Goal: Task Accomplishment & Management: Complete application form

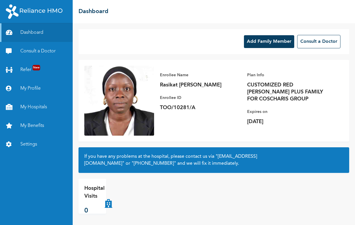
click at [255, 41] on button "Add Family Member" at bounding box center [269, 41] width 50 height 13
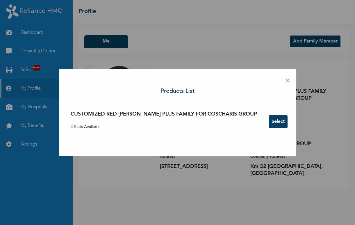
click at [269, 121] on button "Select" at bounding box center [278, 121] width 19 height 13
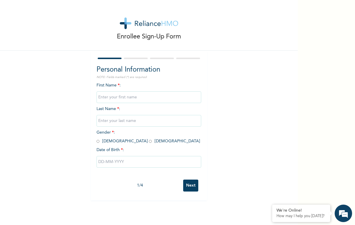
click at [128, 96] on input "text" at bounding box center [149, 97] width 105 height 12
type input "m"
type input "Maryam"
click at [125, 122] on input "text" at bounding box center [149, 121] width 105 height 12
type input "Rufai"
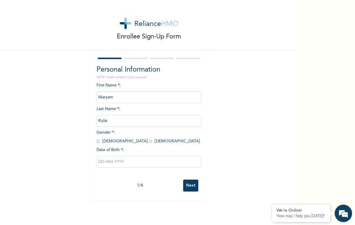
click at [149, 140] on input "radio" at bounding box center [150, 142] width 3 height 6
radio input "true"
click at [109, 164] on input "text" at bounding box center [149, 162] width 105 height 12
select select "8"
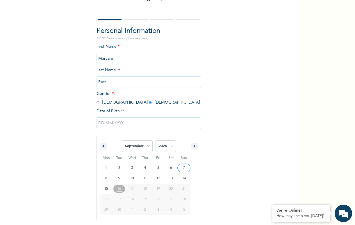
scroll to position [40, 0]
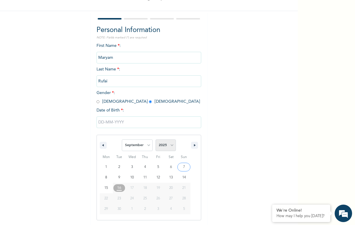
click at [169, 146] on select "2025 2024 2023 2022 2021 2020 2019 2018 2017 2016 2015 2014 2013 2012 2011 2010…" at bounding box center [166, 145] width 20 height 12
select select "2009"
click at [156, 140] on select "2025 2024 2023 2022 2021 2020 2019 2018 2017 2016 2015 2014 2013 2012 2011 2010…" at bounding box center [166, 145] width 20 height 12
click at [146, 143] on select "January February March April May June July August September October November De…" at bounding box center [137, 145] width 31 height 12
select select "1"
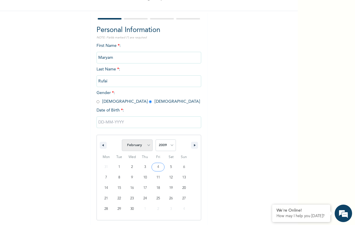
click at [122, 140] on select "January February March April May June July August September October November De…" at bounding box center [137, 145] width 31 height 12
type input "02/18/2009"
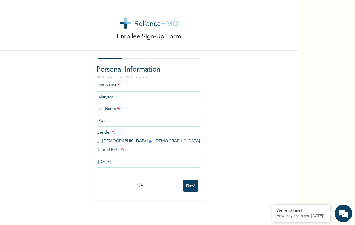
click at [193, 188] on input "Next" at bounding box center [190, 186] width 15 height 12
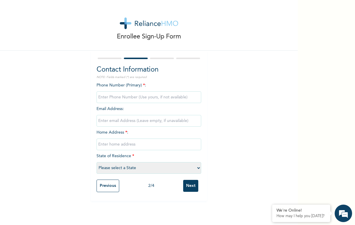
click at [120, 96] on input "phone" at bounding box center [149, 97] width 105 height 12
type input "09024589649"
click at [116, 146] on input "text" at bounding box center [149, 145] width 105 height 12
type input "14, Ibadan street, off Oworo Rd, Oworoshoki, Lagos"
click at [134, 169] on select "Please select a State Abia Abuja (FCT) Adamawa Akwa Ibom Anambra Bauchi Bayelsa…" at bounding box center [149, 168] width 105 height 12
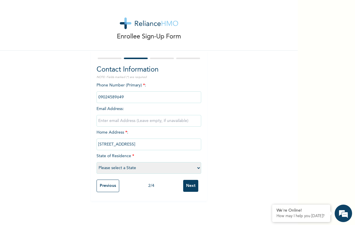
select select "25"
click at [97, 162] on select "Please select a State Abia Abuja (FCT) Adamawa Akwa Ibom Anambra Bauchi Bayelsa…" at bounding box center [149, 168] width 105 height 12
click at [186, 185] on input "Next" at bounding box center [190, 186] width 15 height 12
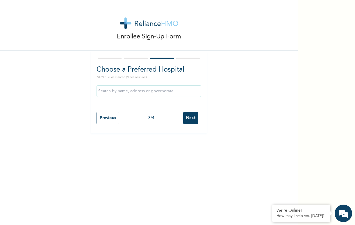
click at [147, 91] on input "text" at bounding box center [149, 91] width 105 height 12
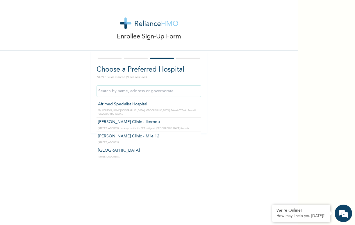
type input "Afrimed Specialist Hospital"
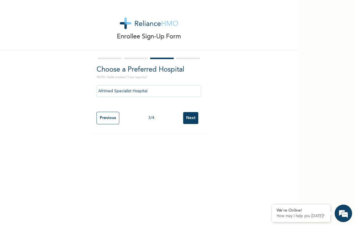
click at [190, 120] on input "Next" at bounding box center [190, 118] width 15 height 12
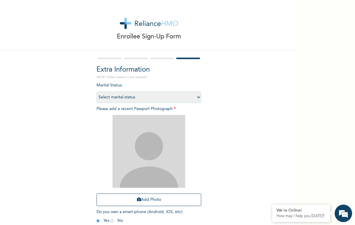
click at [197, 96] on select "Select marital status Single Married Divorced Widow/Widower" at bounding box center [149, 97] width 105 height 12
select select "1"
click at [97, 91] on select "Select marital status Single Married Divorced Widow/Widower" at bounding box center [149, 97] width 105 height 12
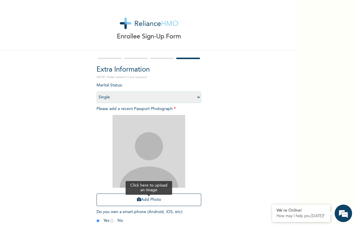
click at [147, 199] on button "Add Photo" at bounding box center [149, 200] width 105 height 13
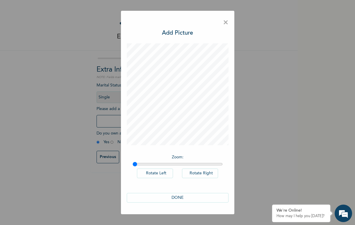
click at [173, 199] on button "DONE" at bounding box center [178, 198] width 102 height 10
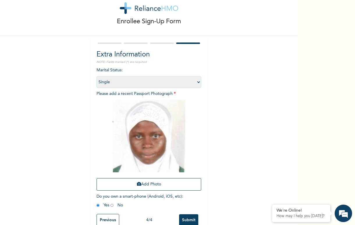
scroll to position [30, 0]
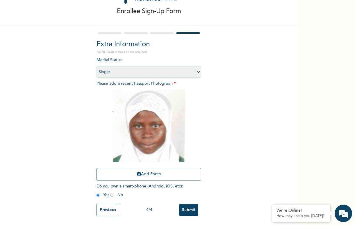
click at [111, 192] on input "radio" at bounding box center [112, 195] width 3 height 6
radio input "true"
click at [109, 207] on input "Previous" at bounding box center [108, 210] width 23 height 13
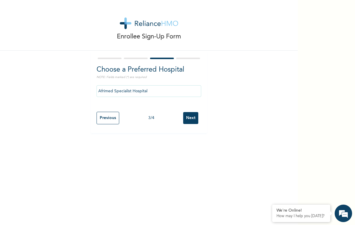
click at [100, 115] on input "Previous" at bounding box center [108, 118] width 23 height 13
select select "25"
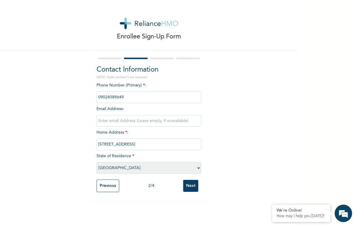
click at [123, 97] on input "phone" at bounding box center [149, 97] width 105 height 12
type input "09024589649"
click at [104, 185] on input "Previous" at bounding box center [108, 186] width 23 height 13
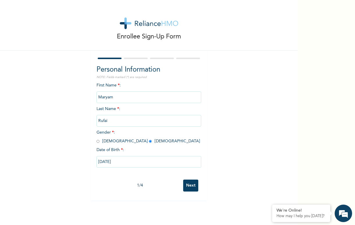
click at [189, 188] on input "Next" at bounding box center [190, 186] width 15 height 12
select select "25"
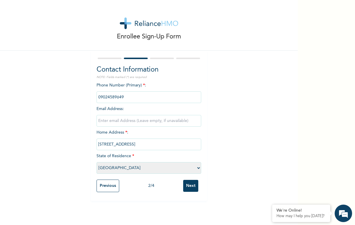
click at [189, 188] on input "Next" at bounding box center [190, 186] width 15 height 12
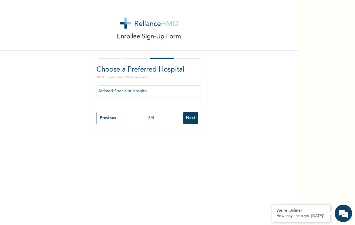
click at [190, 119] on input "Next" at bounding box center [190, 118] width 15 height 12
select select "1"
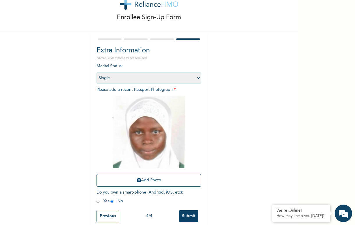
scroll to position [30, 0]
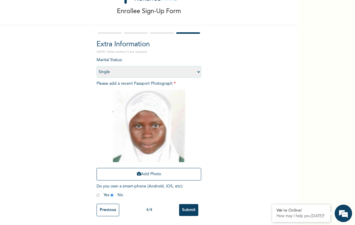
click at [185, 206] on input "Submit" at bounding box center [188, 210] width 19 height 12
